Goal: Transaction & Acquisition: Download file/media

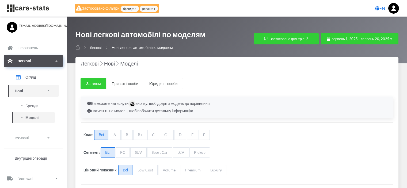
select select "25"
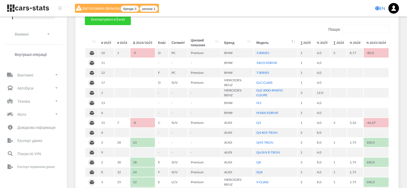
scroll to position [4, 4]
click at [31, 168] on p "Експорт первинних даних" at bounding box center [37, 167] width 41 height 6
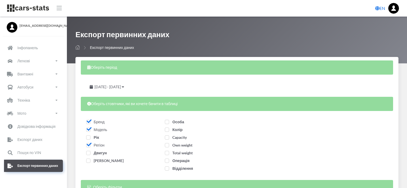
select select
click at [102, 86] on span "липень 14, 2025 - серпень 13, 2025" at bounding box center [107, 87] width 27 height 5
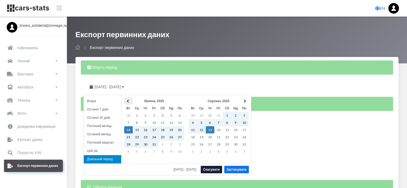
click at [128, 101] on span at bounding box center [128, 101] width 3 height 3
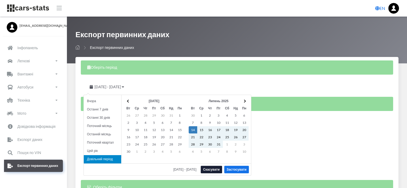
click at [128, 101] on span at bounding box center [128, 101] width 3 height 3
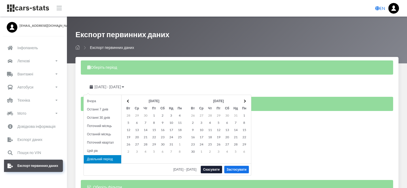
click at [128, 101] on span at bounding box center [128, 101] width 3 height 3
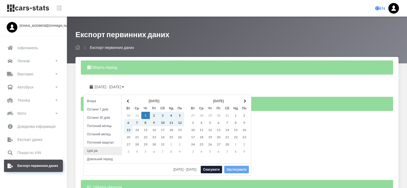
click at [92, 151] on li "Цей рік" at bounding box center [102, 151] width 37 height 8
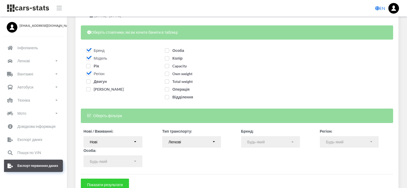
scroll to position [98, 0]
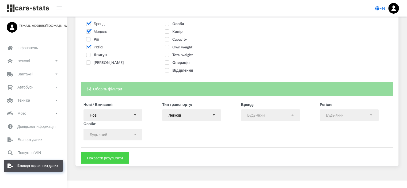
click at [118, 156] on button "Показати результати" at bounding box center [105, 158] width 48 height 12
click at [90, 62] on span "[PERSON_NAME]" at bounding box center [104, 62] width 37 height 5
checkbox input "true"
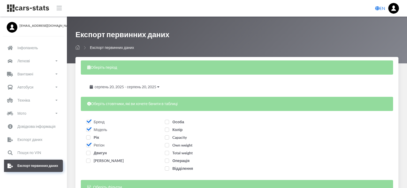
select select
select select "50"
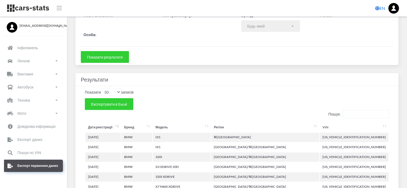
select select
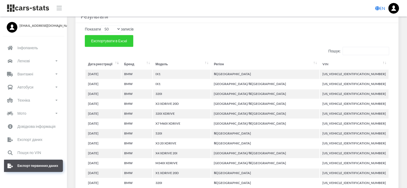
scroll to position [187, 0]
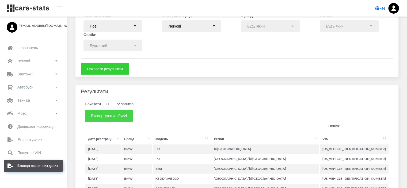
click at [109, 117] on span "Експортувати в Excel" at bounding box center [109, 115] width 36 height 5
click at [250, 165] on th "[GEOGRAPHIC_DATA]/М.[GEOGRAPHIC_DATA]" at bounding box center [265, 168] width 108 height 9
